Goal: Task Accomplishment & Management: Manage account settings

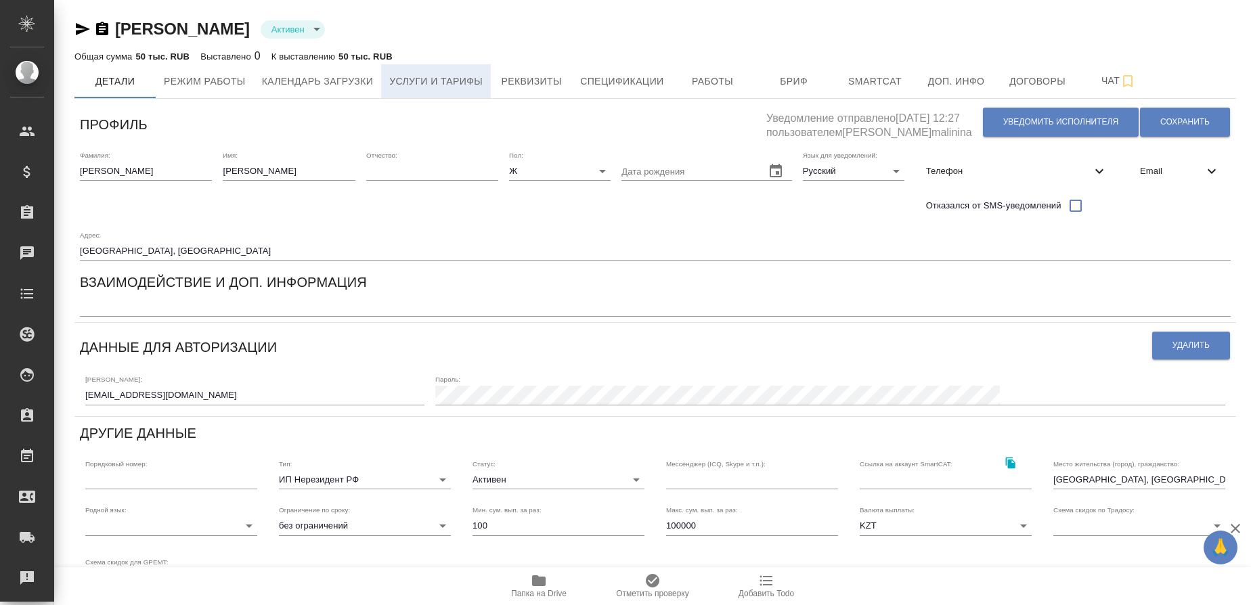
click at [480, 76] on span "Услуги и тарифы" at bounding box center [435, 81] width 93 height 17
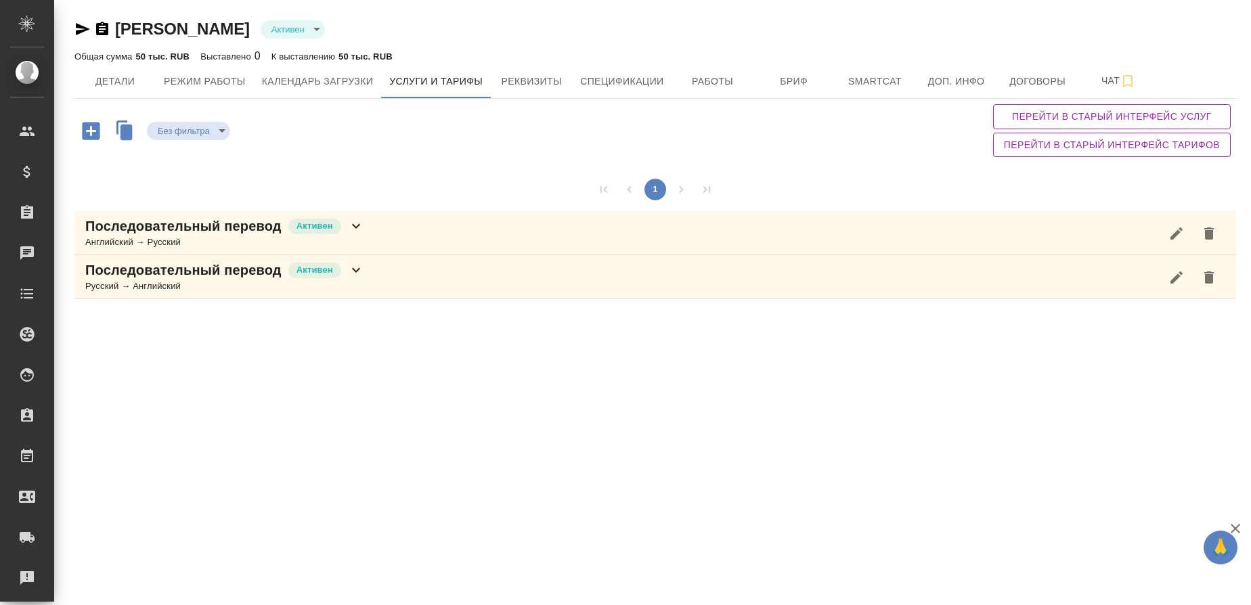
click at [246, 229] on p "Последовательный перевод" at bounding box center [183, 226] width 196 height 19
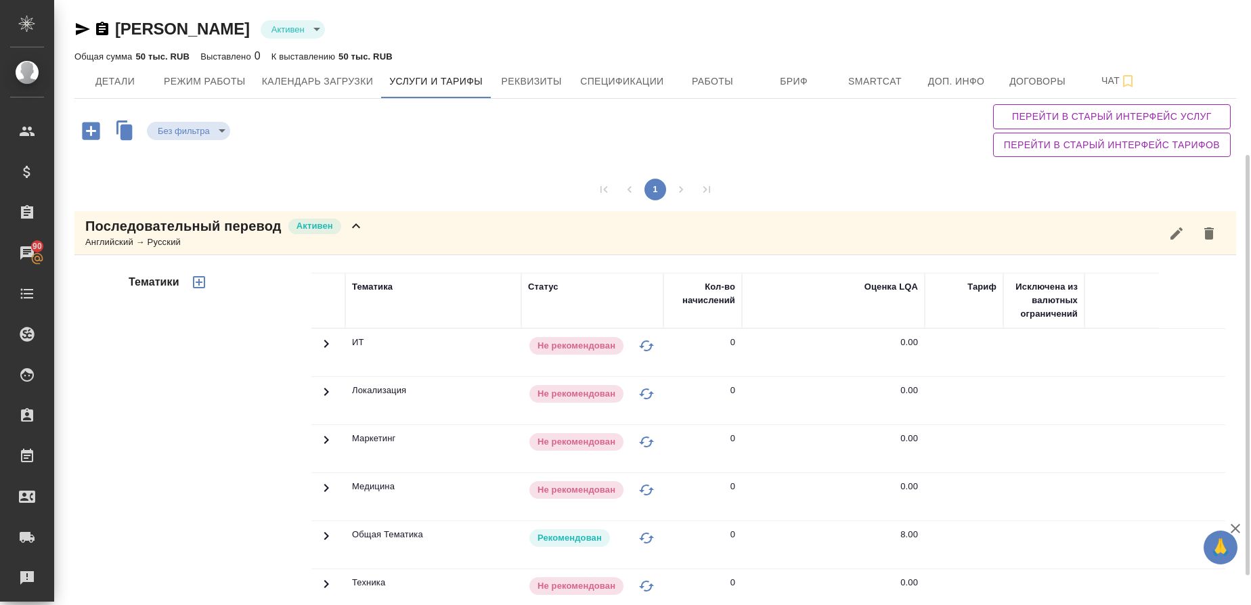
scroll to position [265, 0]
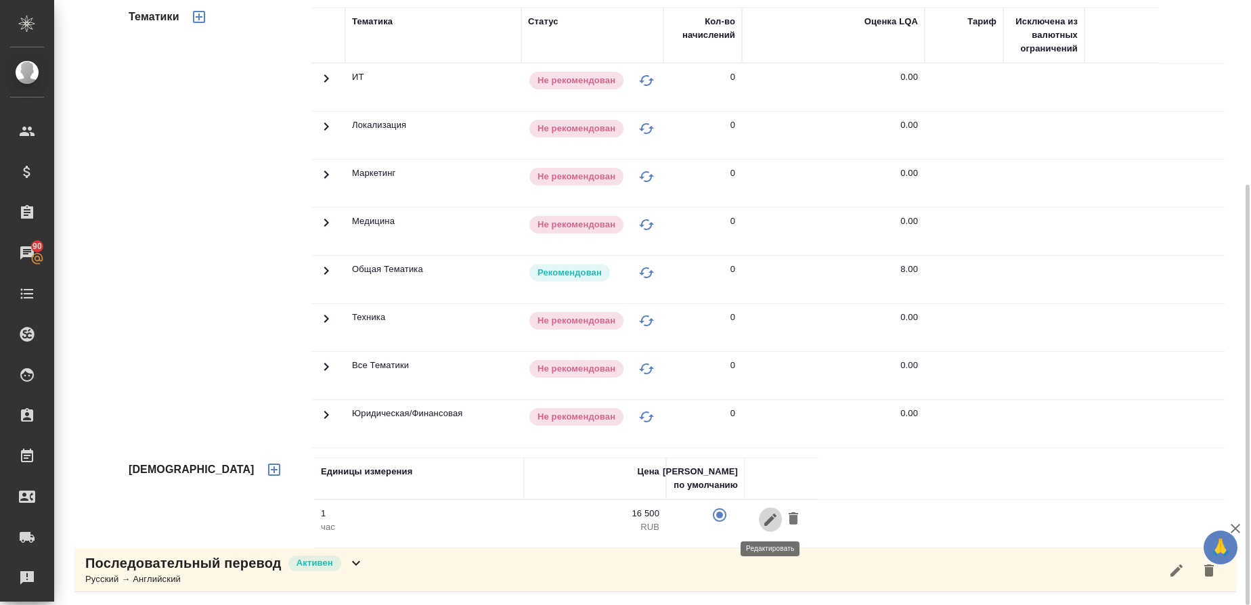
click at [767, 525] on icon "button" at bounding box center [770, 519] width 12 height 12
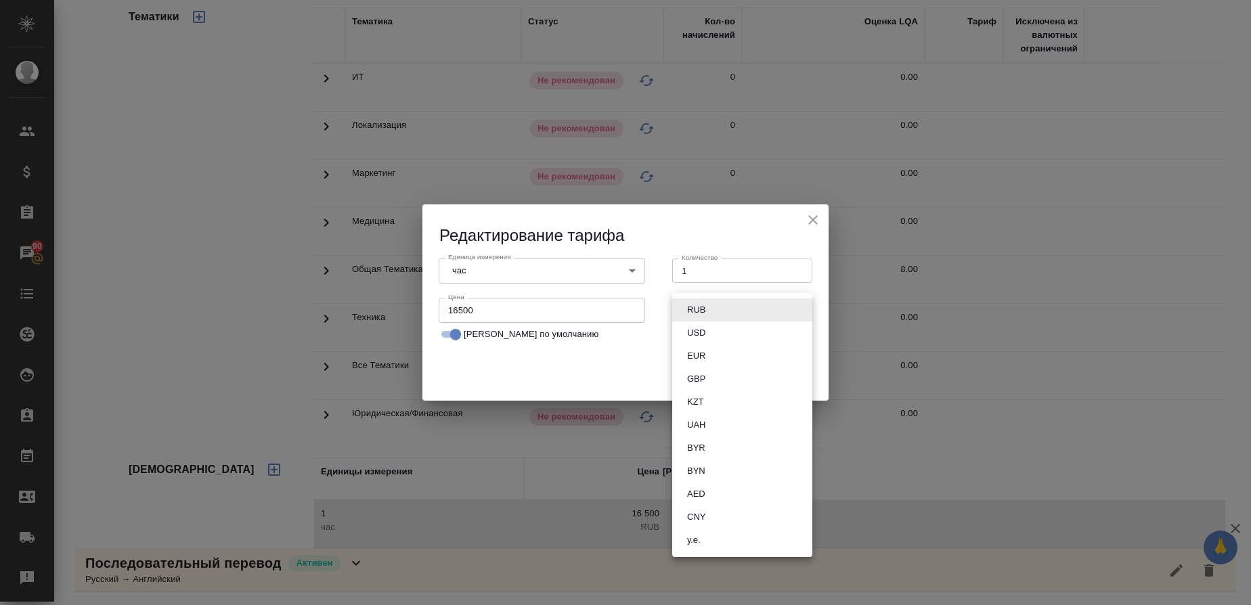
click at [757, 306] on body "🙏 .cls-1 fill:#fff; AWATERA Gusmanova Nailya Клиенты Спецификации Заказы 90 Чат…" at bounding box center [625, 302] width 1251 height 605
click at [699, 407] on button "KZT" at bounding box center [695, 402] width 25 height 15
type input "KZT"
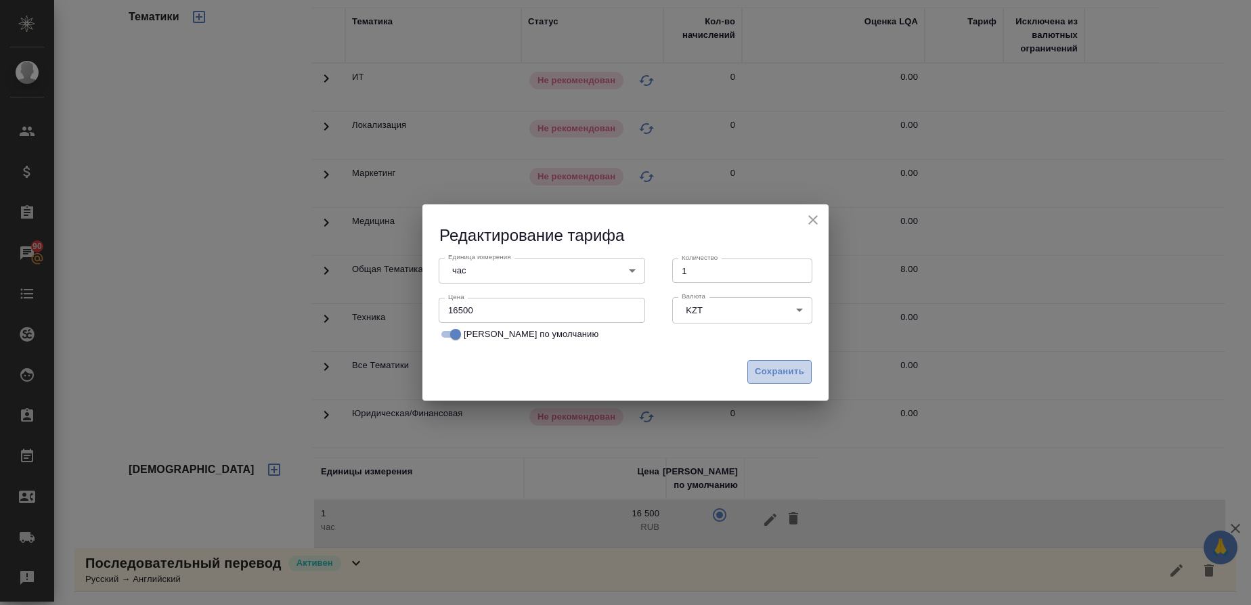
click at [773, 370] on span "Сохранить" at bounding box center [779, 372] width 49 height 16
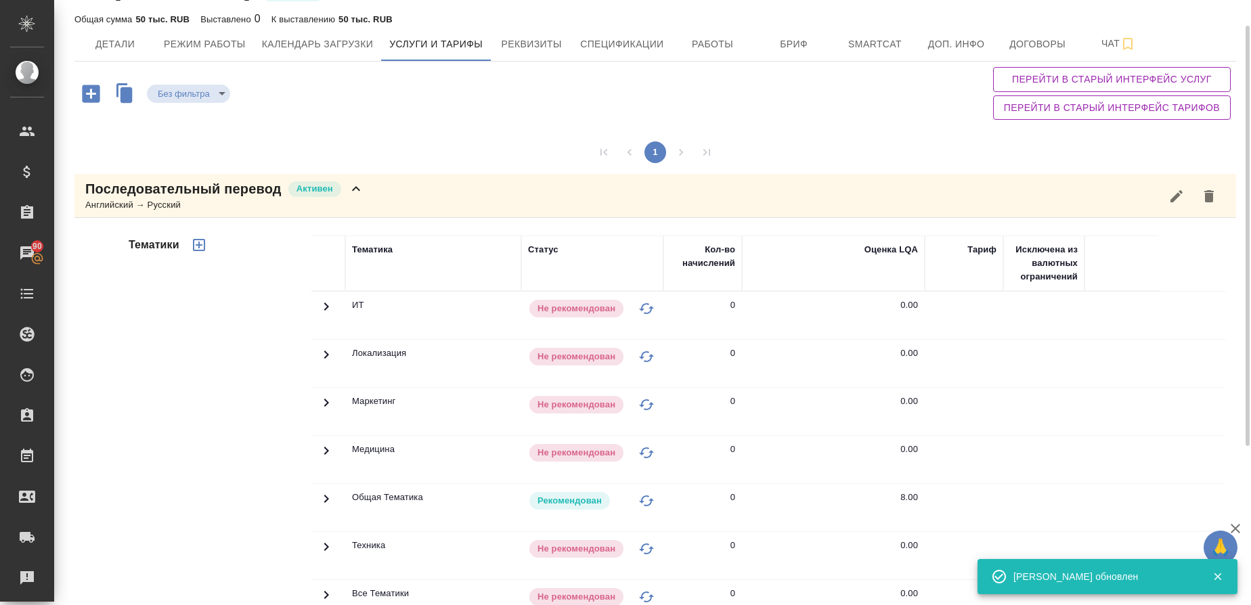
scroll to position [37, 0]
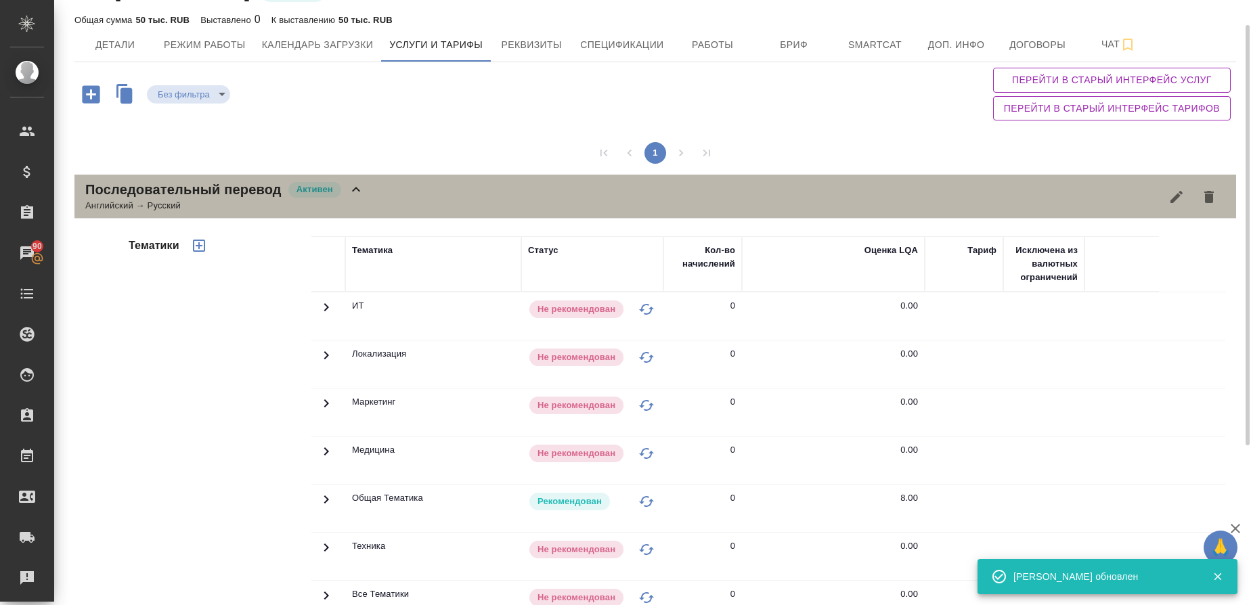
click at [389, 198] on div "Последовательный перевод Активен Английский → Русский" at bounding box center [655, 197] width 1162 height 44
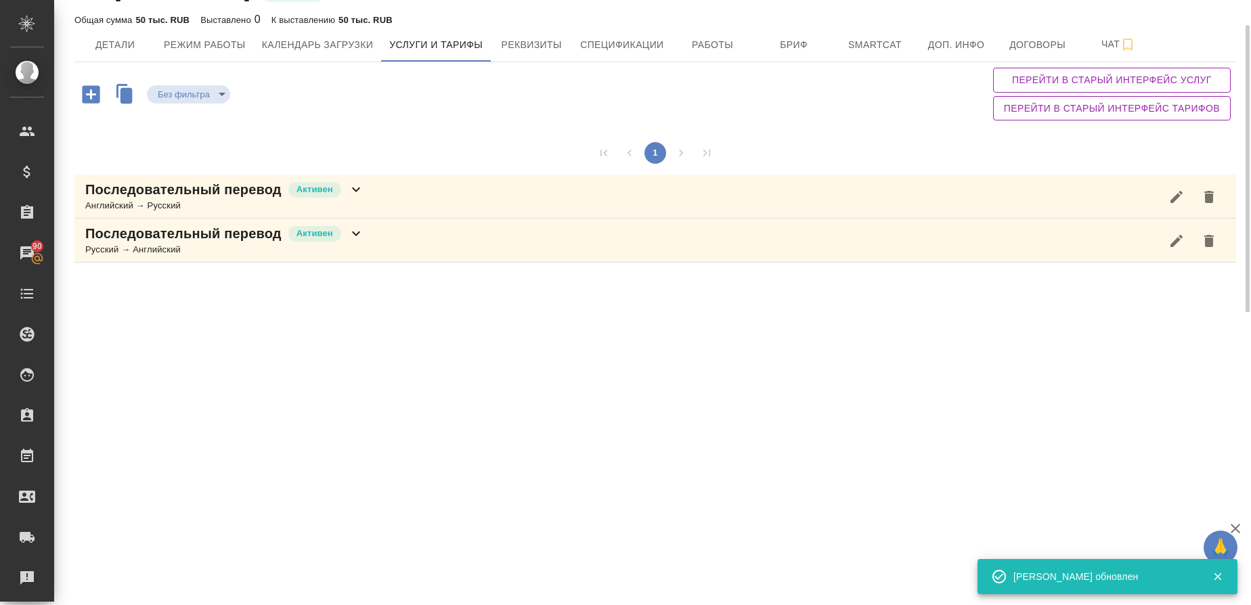
click at [260, 247] on div "Русский → Английский" at bounding box center [224, 250] width 279 height 14
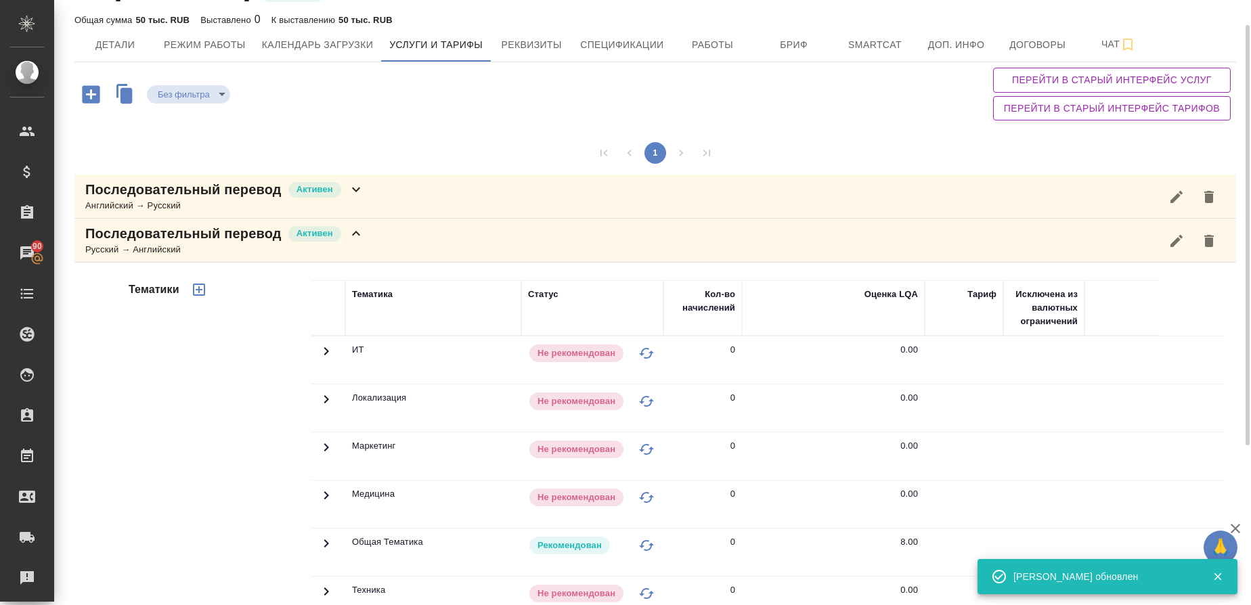
scroll to position [265, 0]
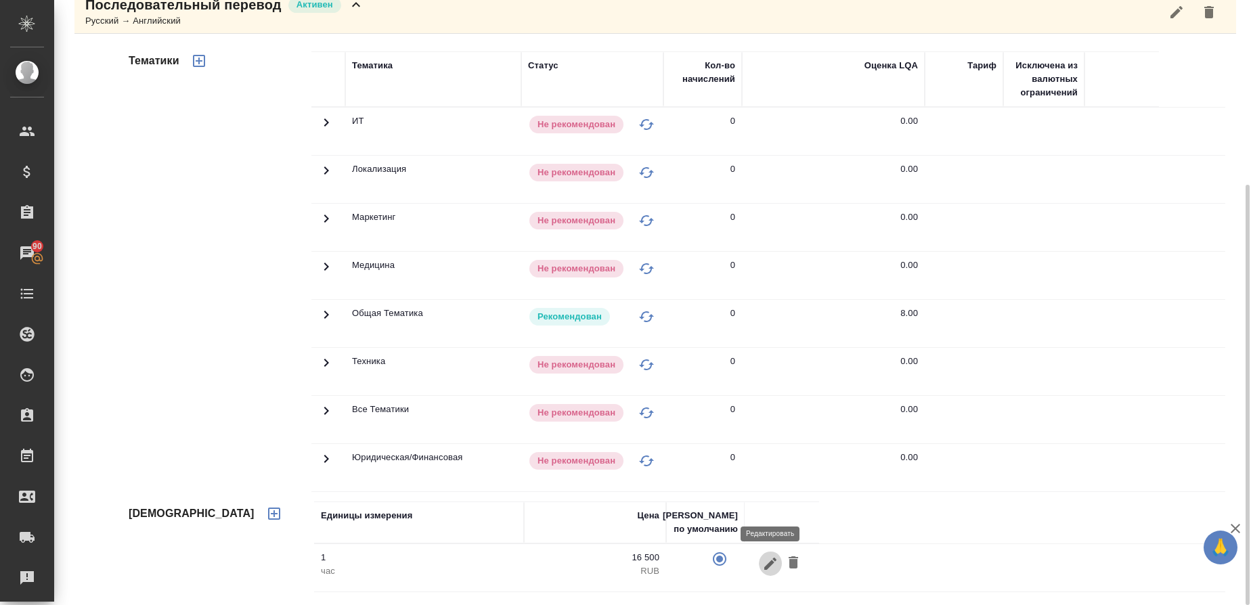
click at [768, 556] on icon "button" at bounding box center [770, 564] width 16 height 16
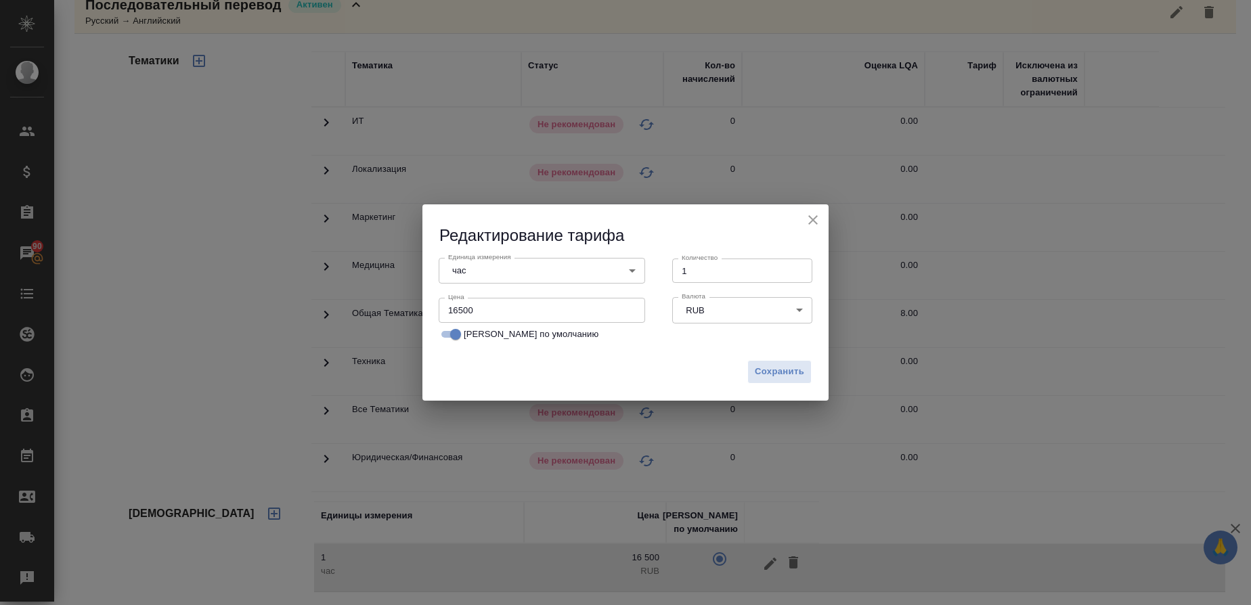
click at [723, 314] on body "🙏 .cls-1 fill:#fff; AWATERA Gusmanova Nailya Клиенты Спецификации Заказы 90 Чат…" at bounding box center [625, 302] width 1251 height 605
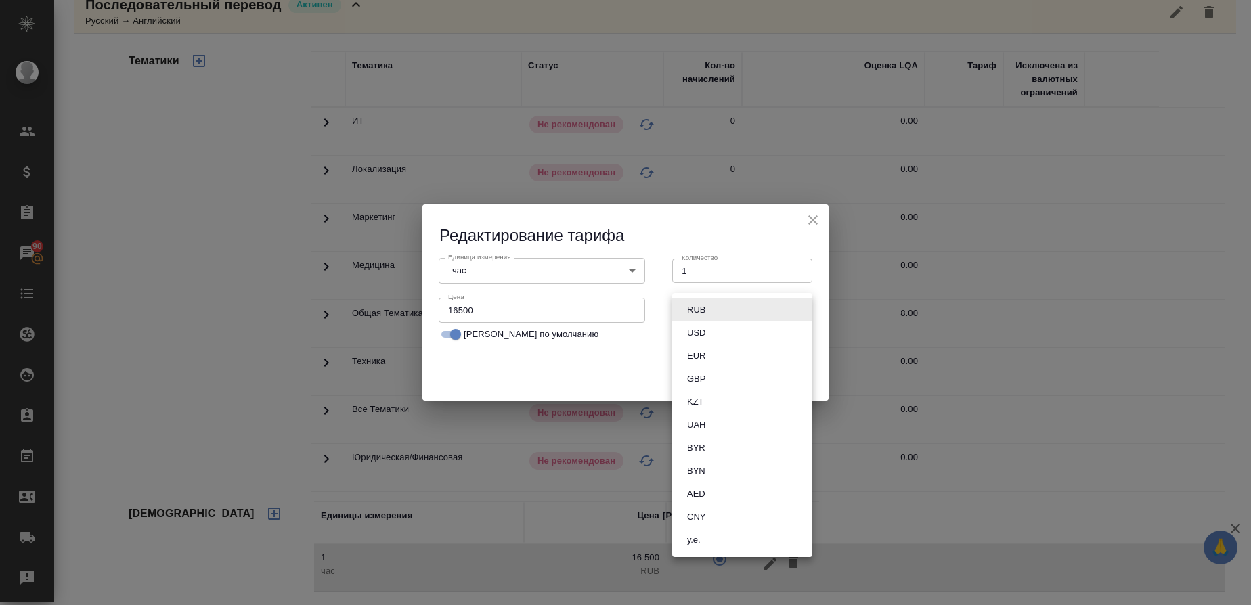
click at [702, 401] on button "KZT" at bounding box center [695, 402] width 25 height 15
type input "KZT"
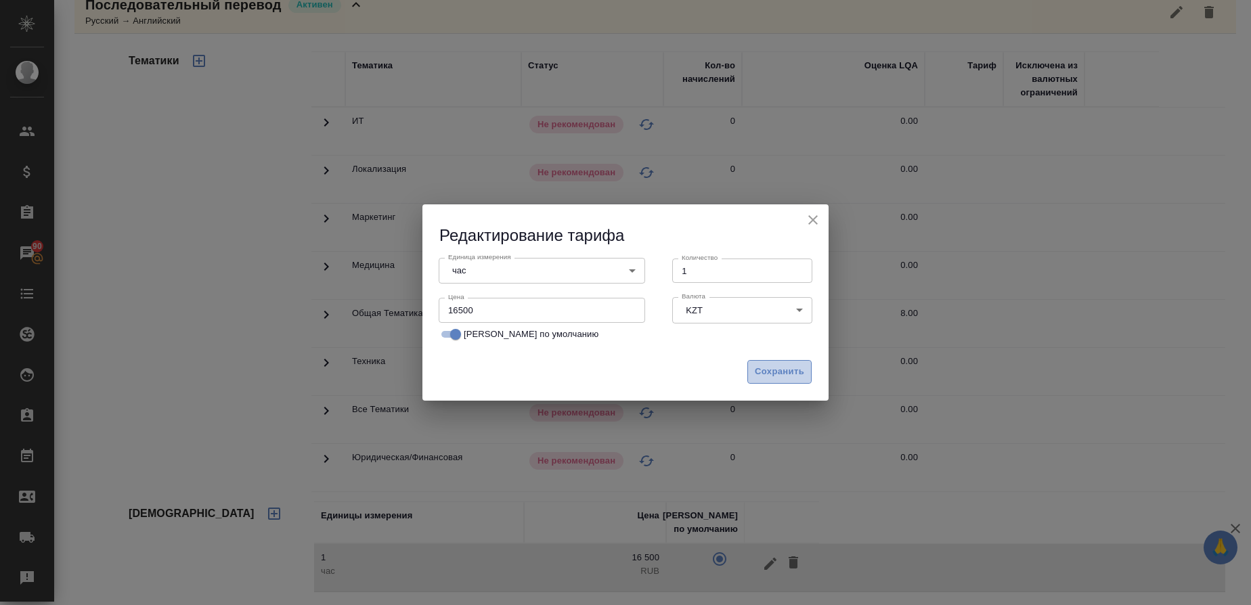
click at [787, 366] on span "Сохранить" at bounding box center [779, 372] width 49 height 16
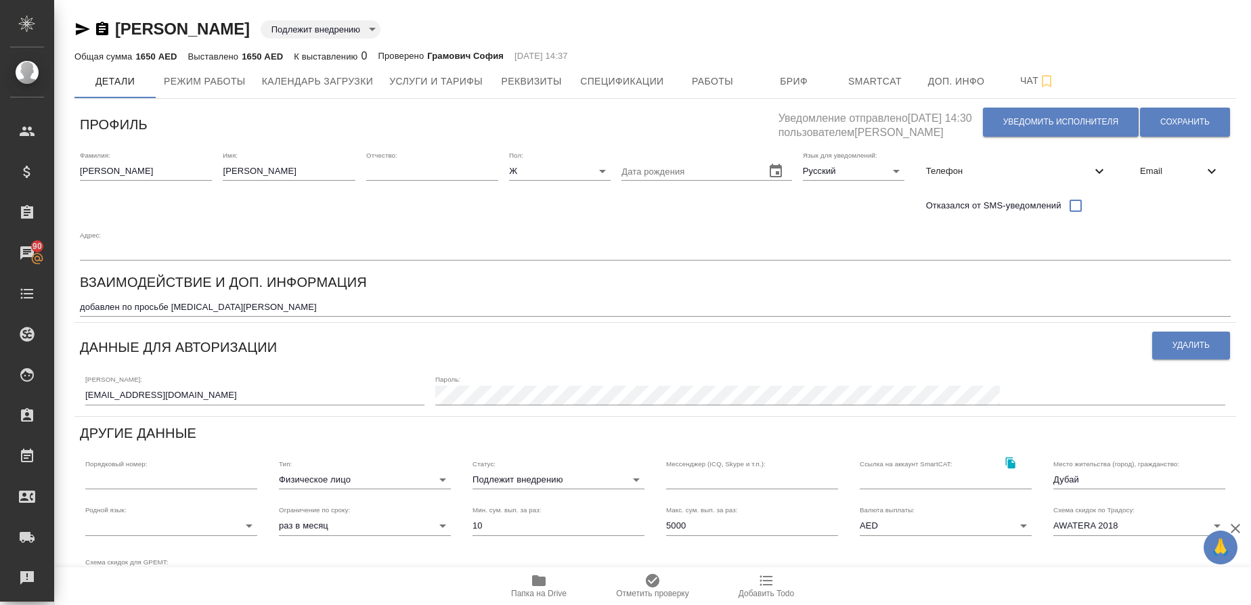
click at [1149, 170] on span "Email" at bounding box center [1172, 171] width 64 height 14
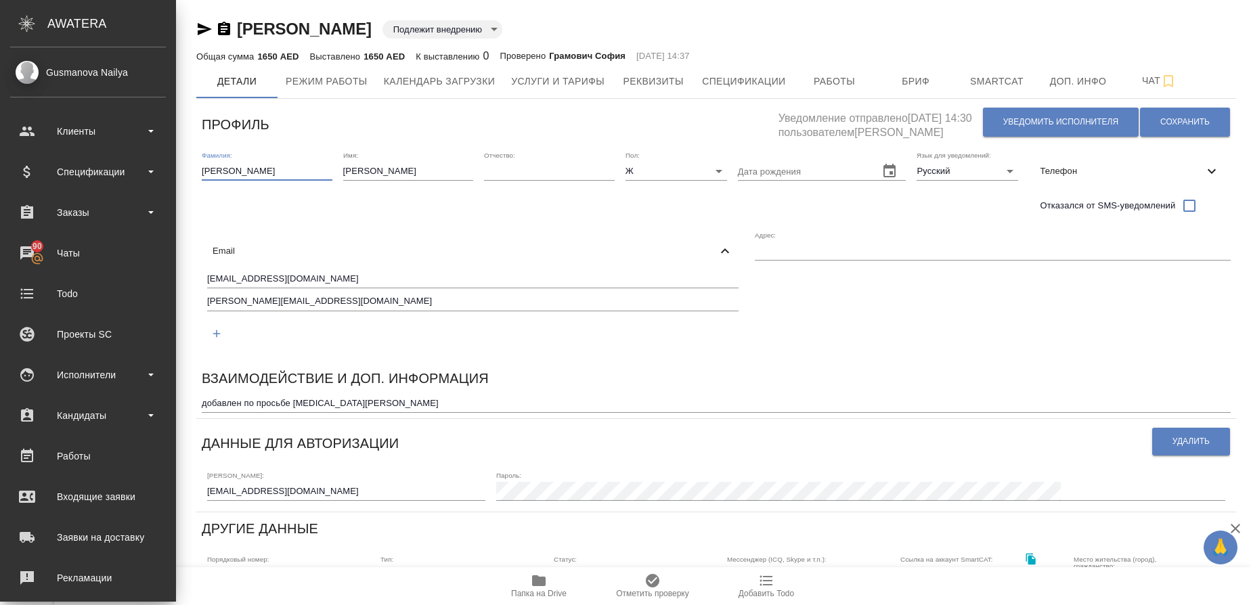
drag, startPoint x: 130, startPoint y: 167, endPoint x: -15, endPoint y: 178, distance: 145.3
click at [0, 178] on html "🙏 .cls-1 fill:#fff; AWATERA Gusmanova Nailya Клиенты Спецификации Заказы 90 Чат…" at bounding box center [625, 302] width 1251 height 605
